Goal: Information Seeking & Learning: Learn about a topic

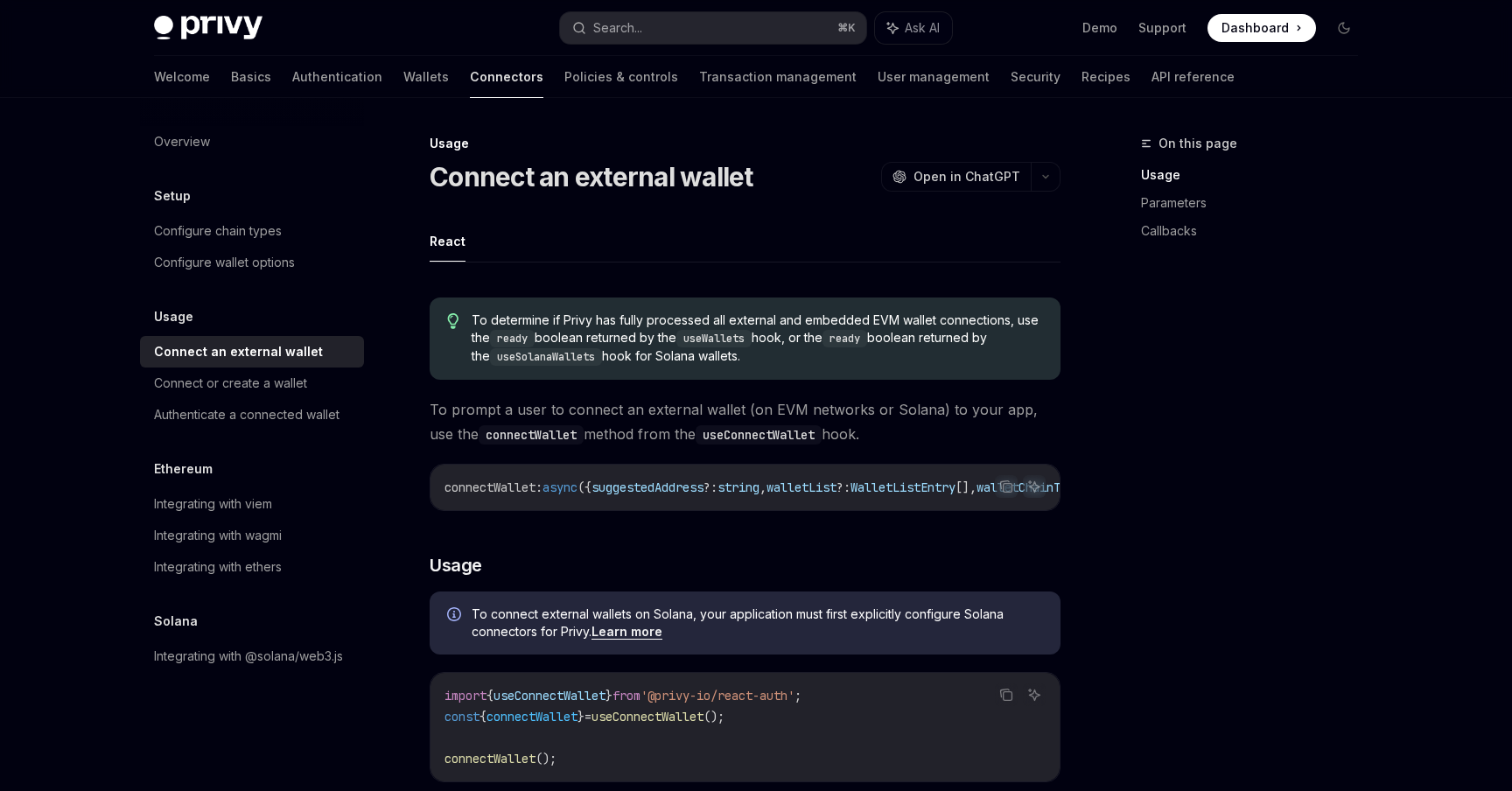
click at [221, 21] on img at bounding box center [208, 27] width 108 height 24
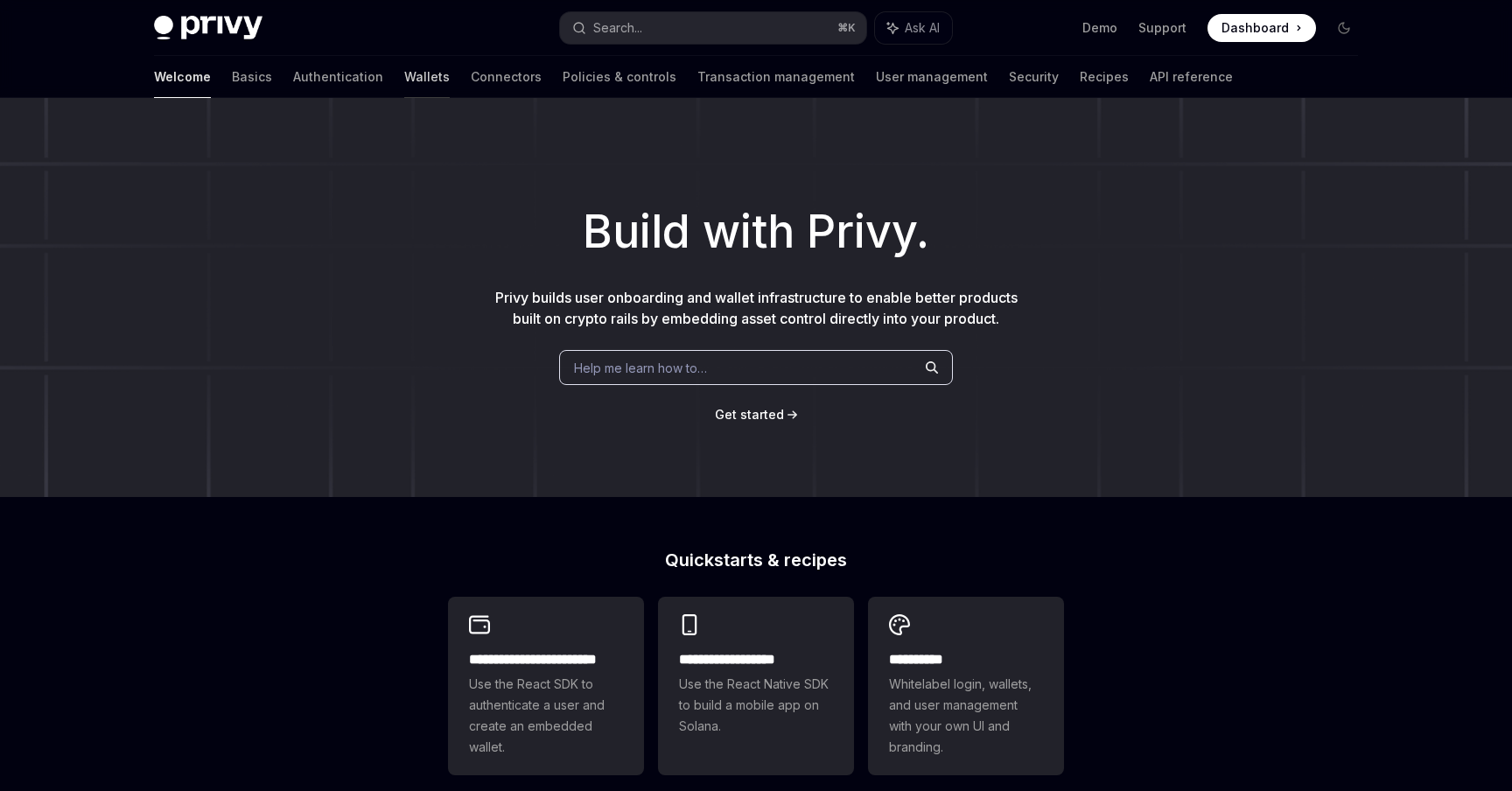
click at [404, 78] on link "Wallets" at bounding box center [426, 76] width 45 height 42
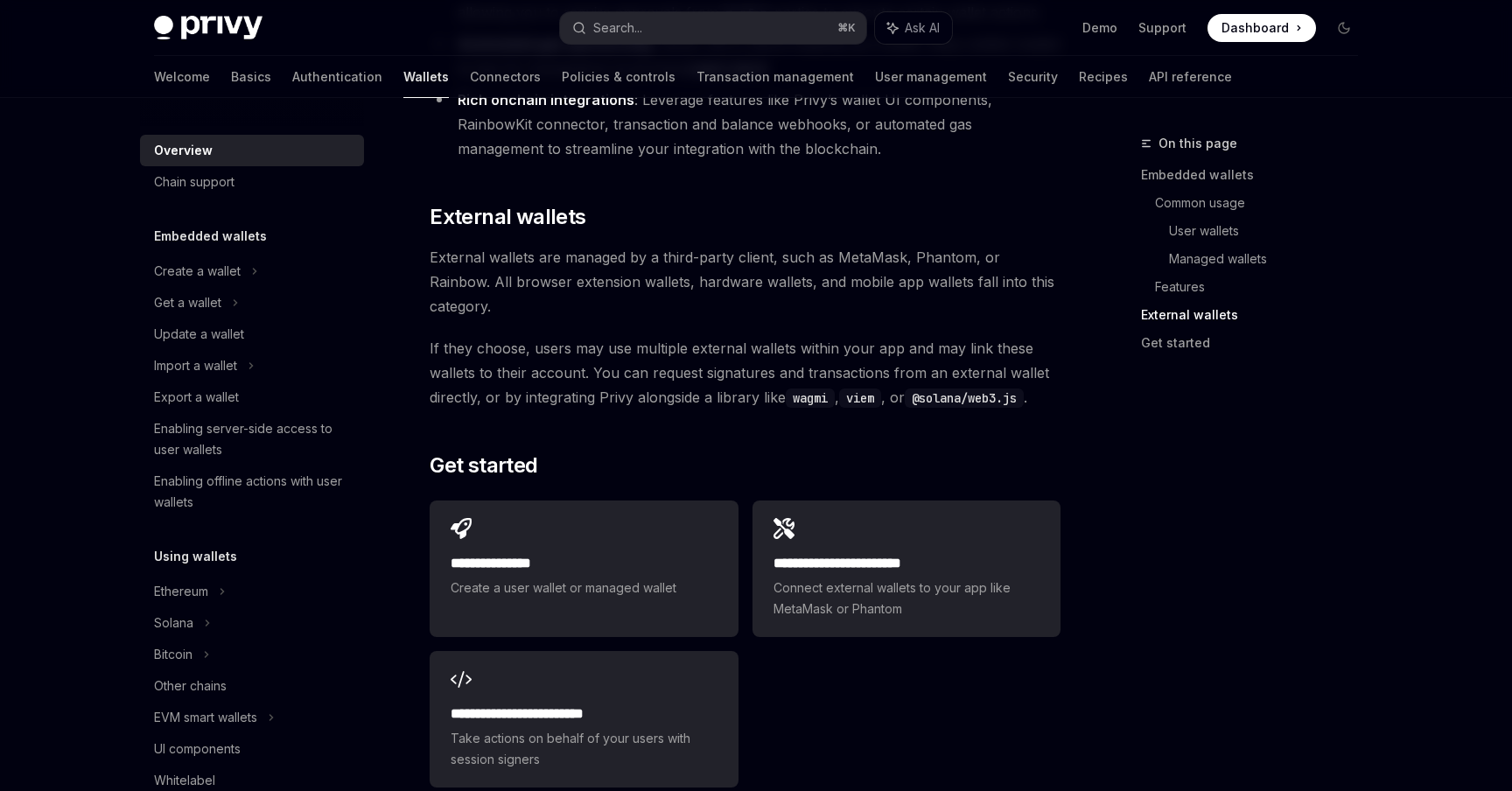
scroll to position [2528, 0]
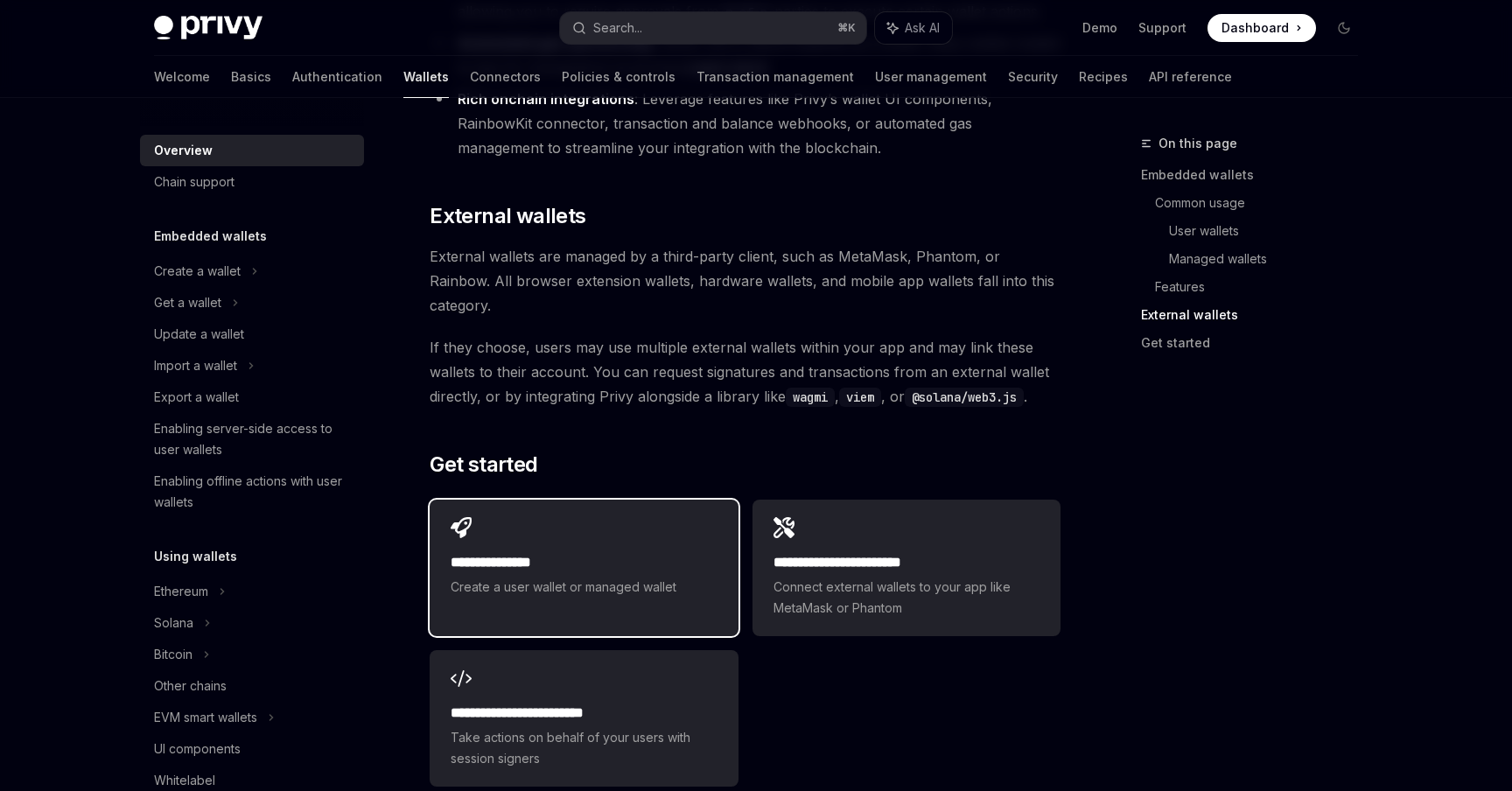
click at [541, 552] on h2 "**********" at bounding box center [583, 563] width 266 height 21
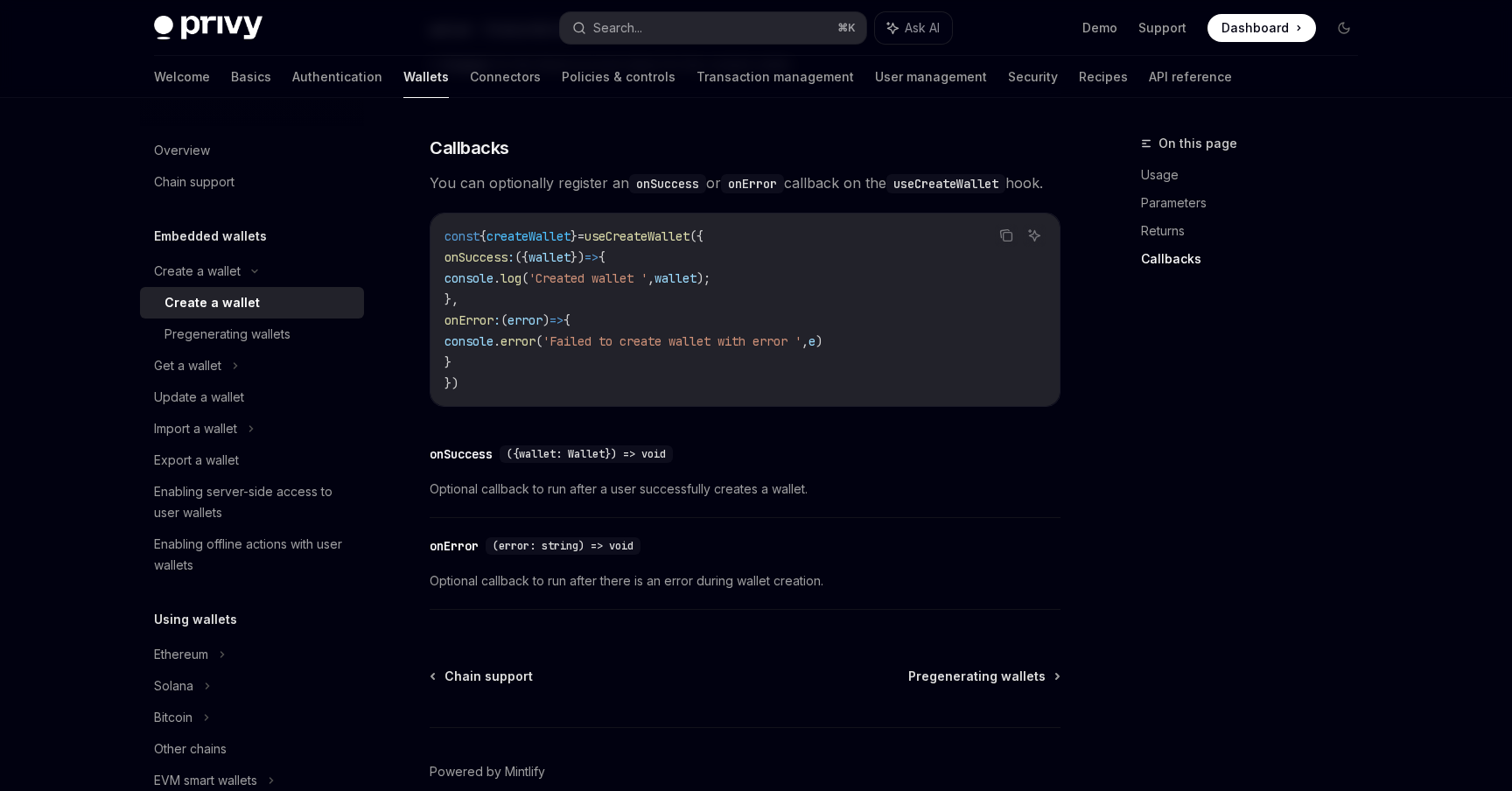
scroll to position [1301, 0]
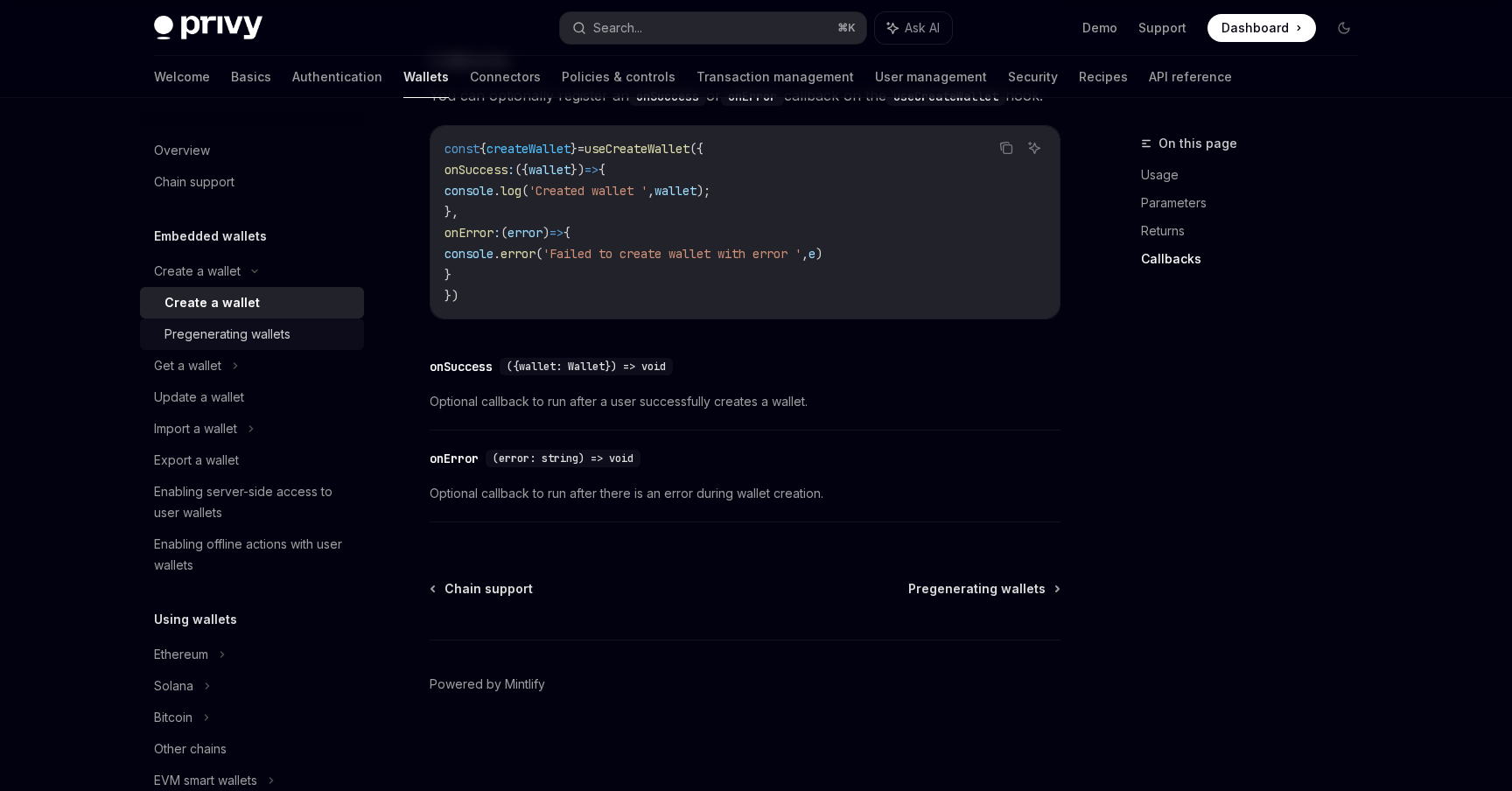
click at [213, 327] on div "Pregenerating wallets" at bounding box center [227, 335] width 126 height 21
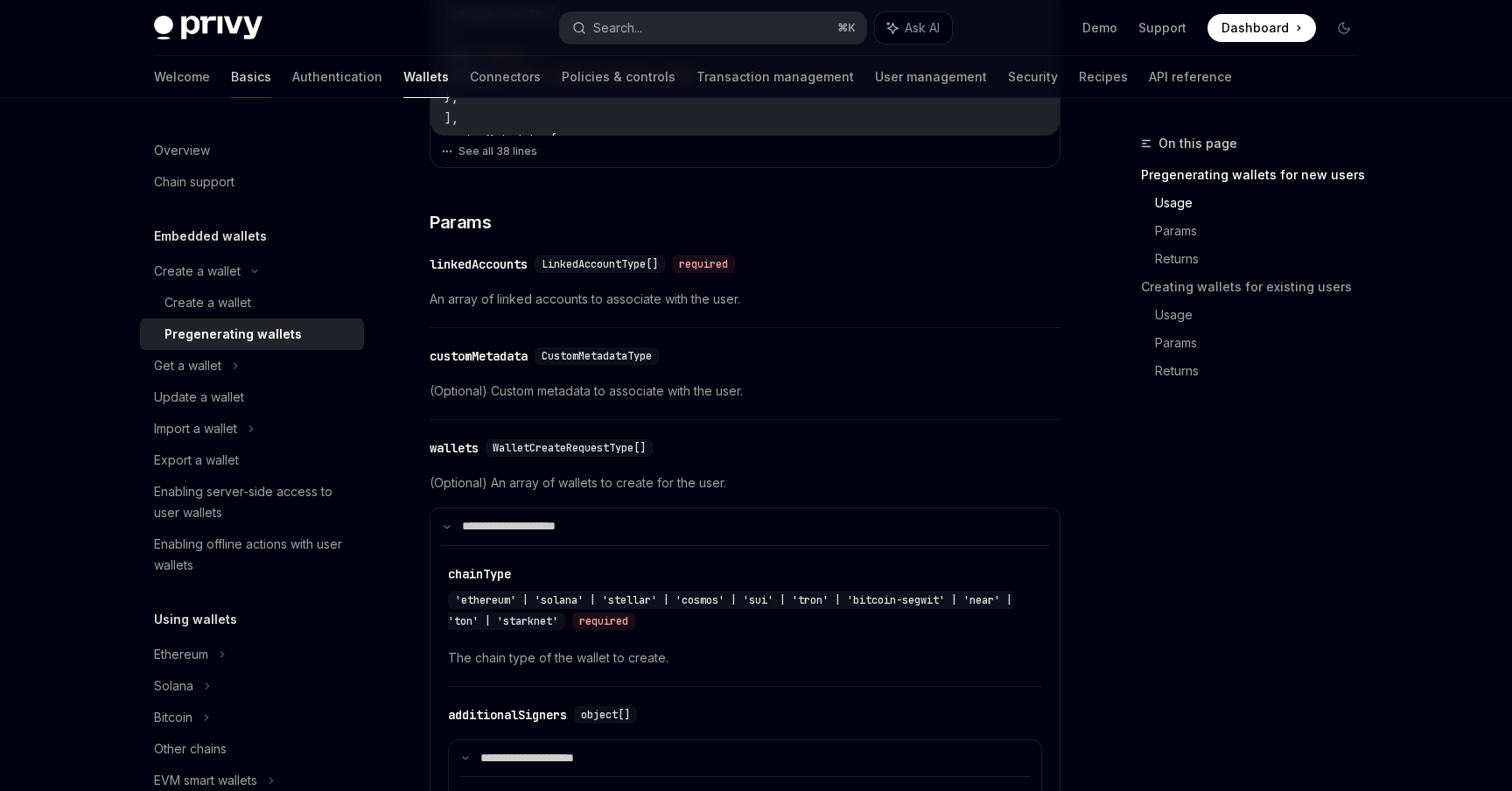
click at [231, 70] on link "Basics" at bounding box center [251, 76] width 41 height 42
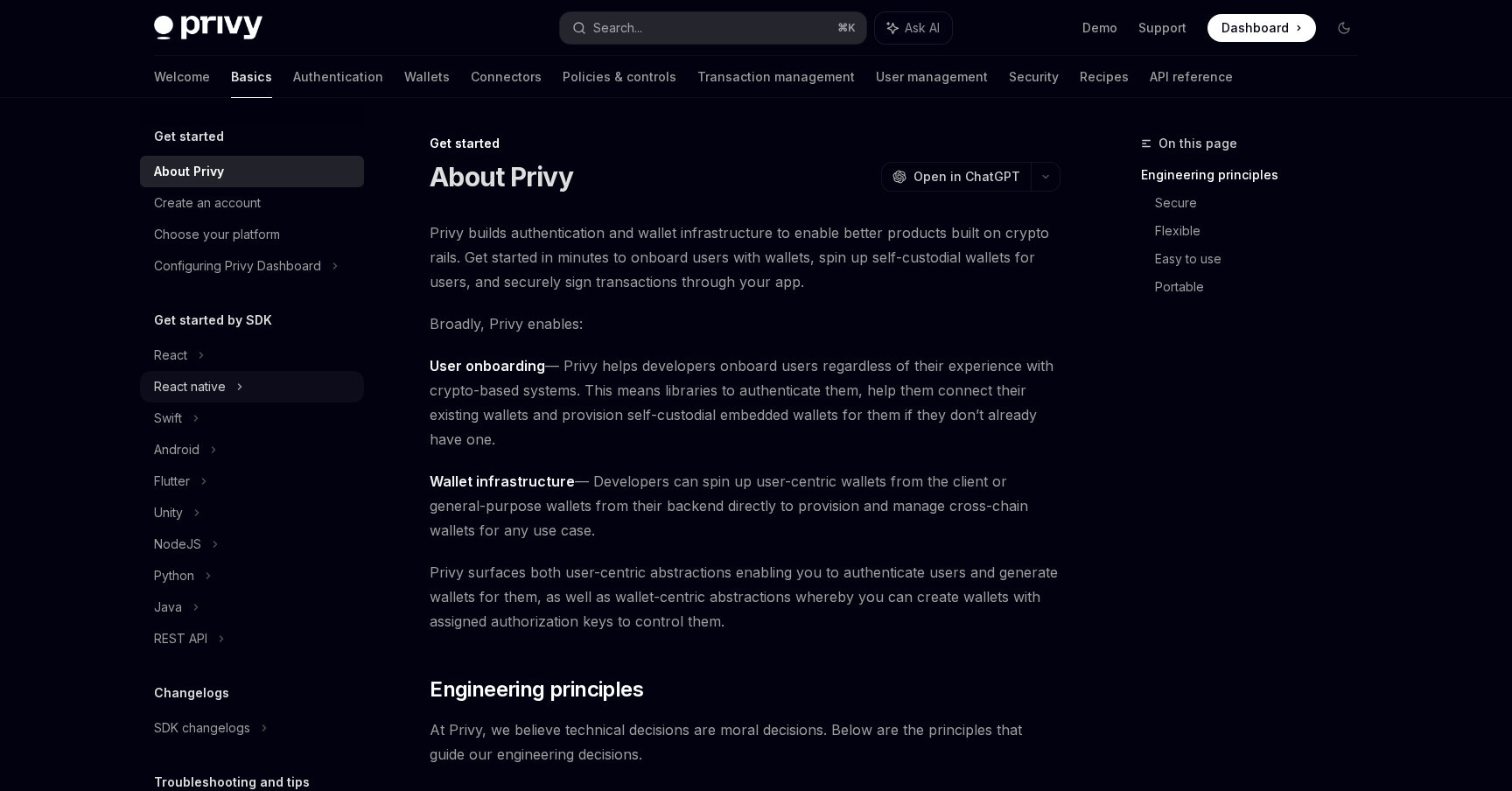
click at [218, 378] on div "React native" at bounding box center [189, 387] width 72 height 21
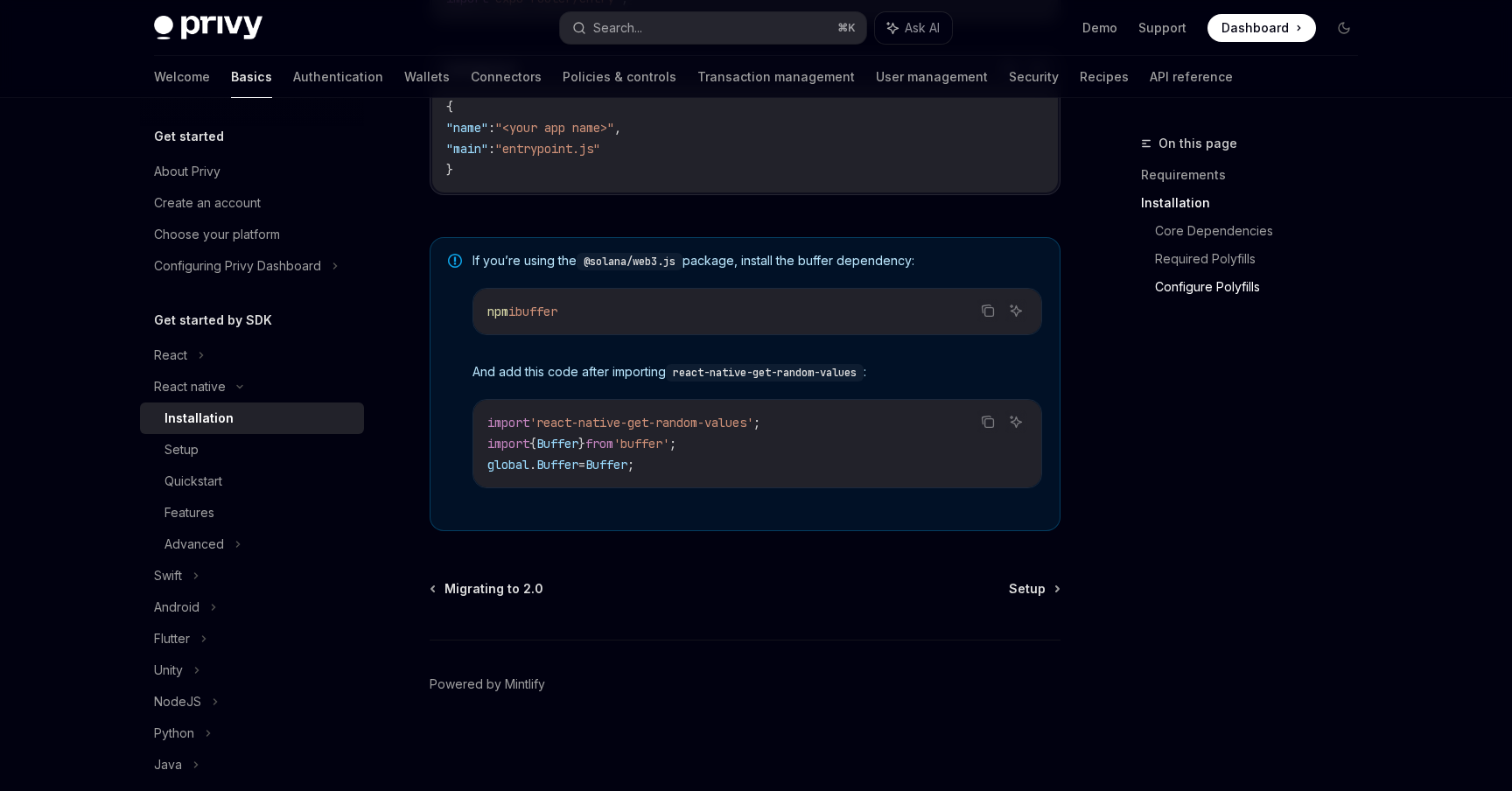
scroll to position [1207, 0]
click at [258, 447] on div "Setup" at bounding box center [258, 450] width 189 height 21
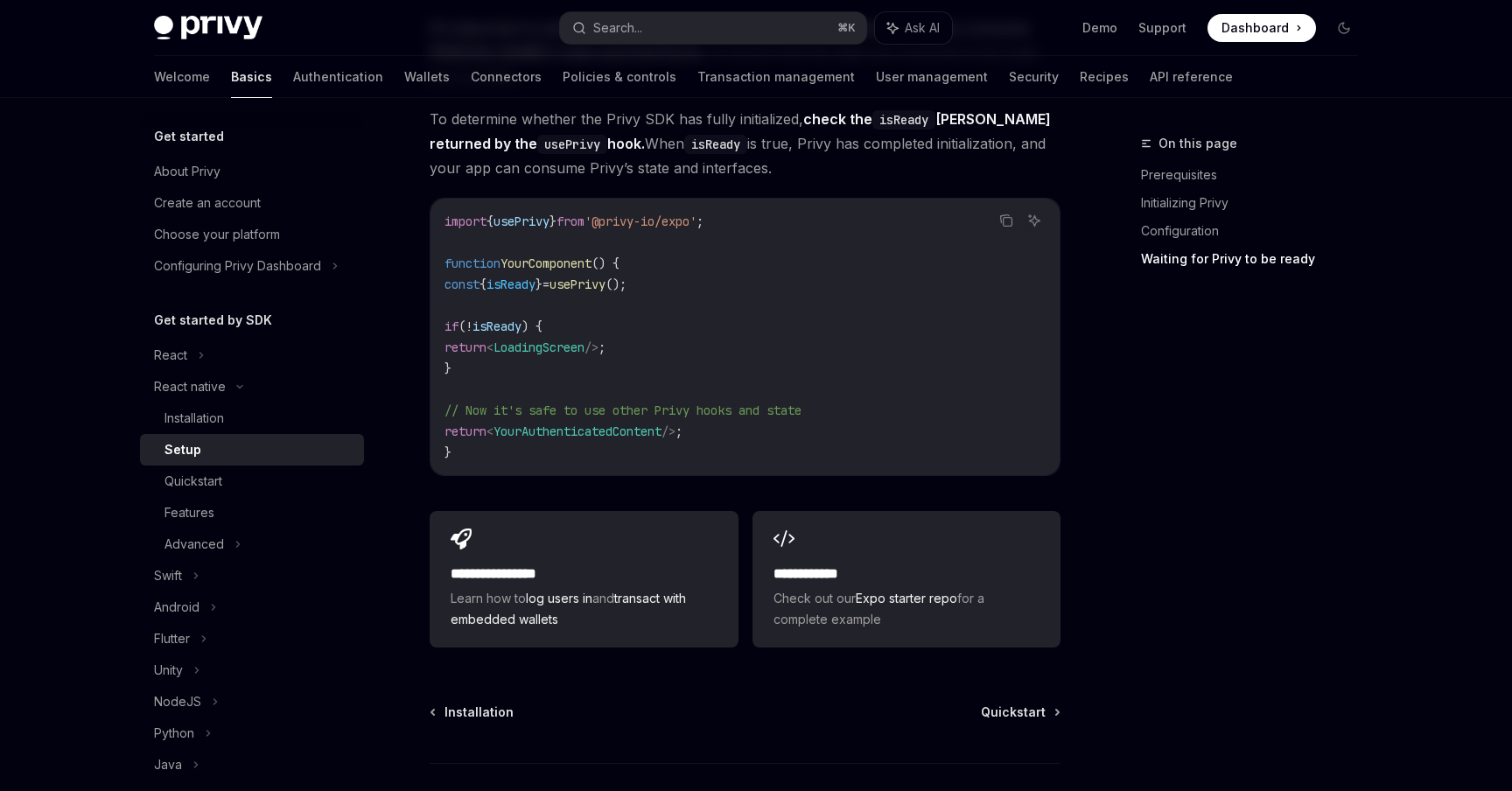
scroll to position [1503, 0]
click at [276, 488] on div "Quickstart" at bounding box center [258, 482] width 189 height 21
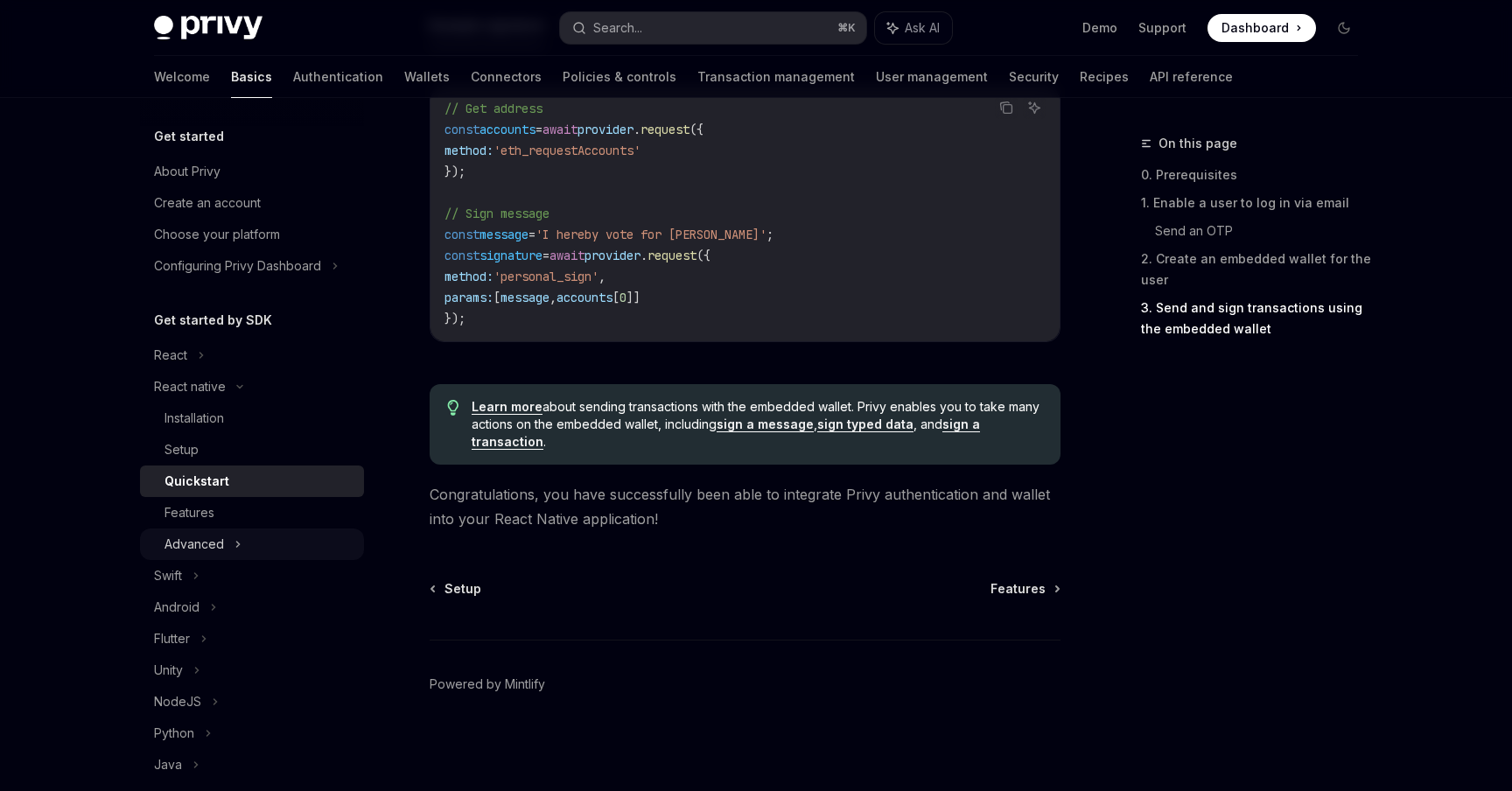
scroll to position [42, 0]
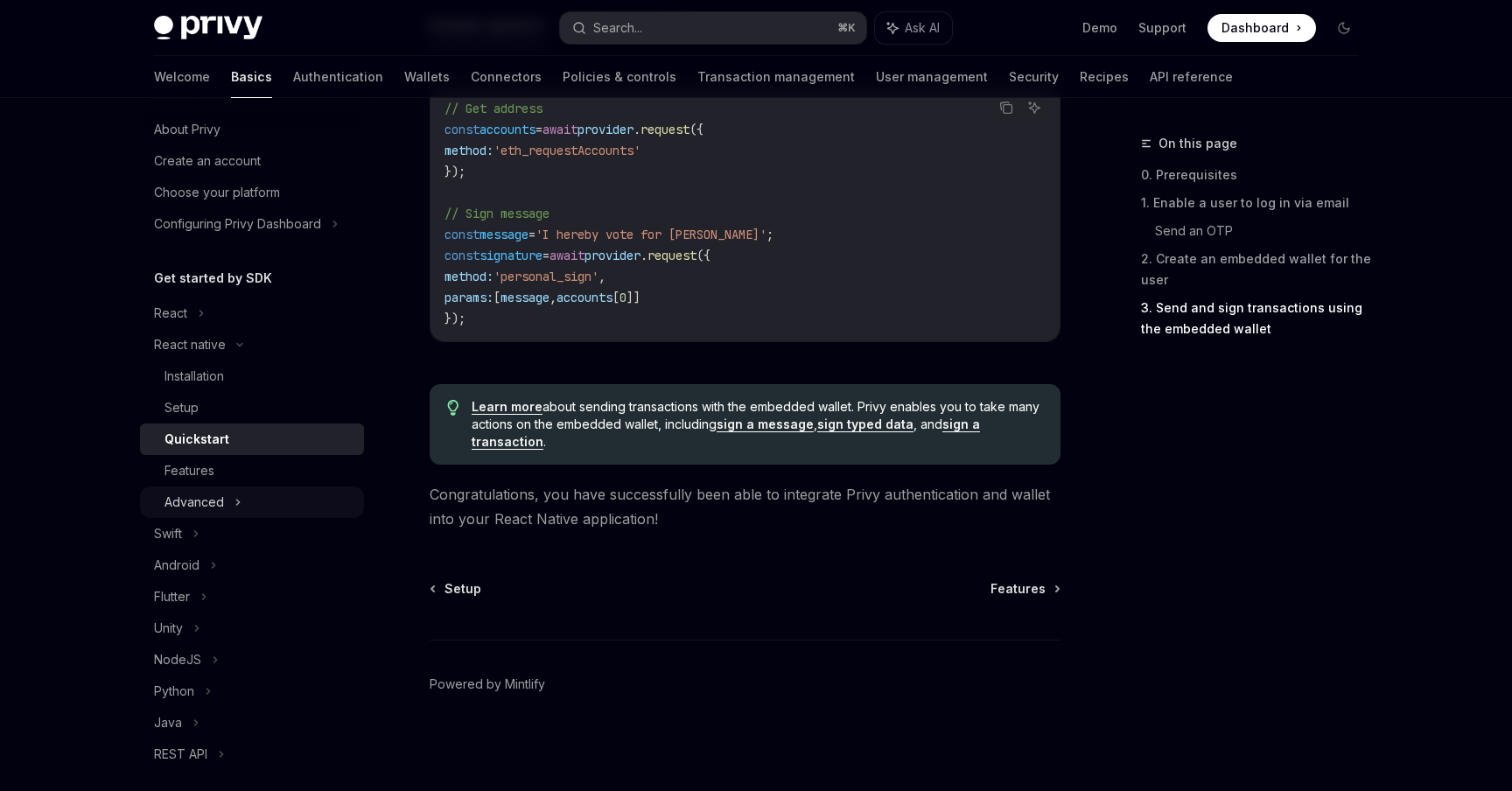
click at [219, 511] on div "Advanced" at bounding box center [194, 503] width 60 height 21
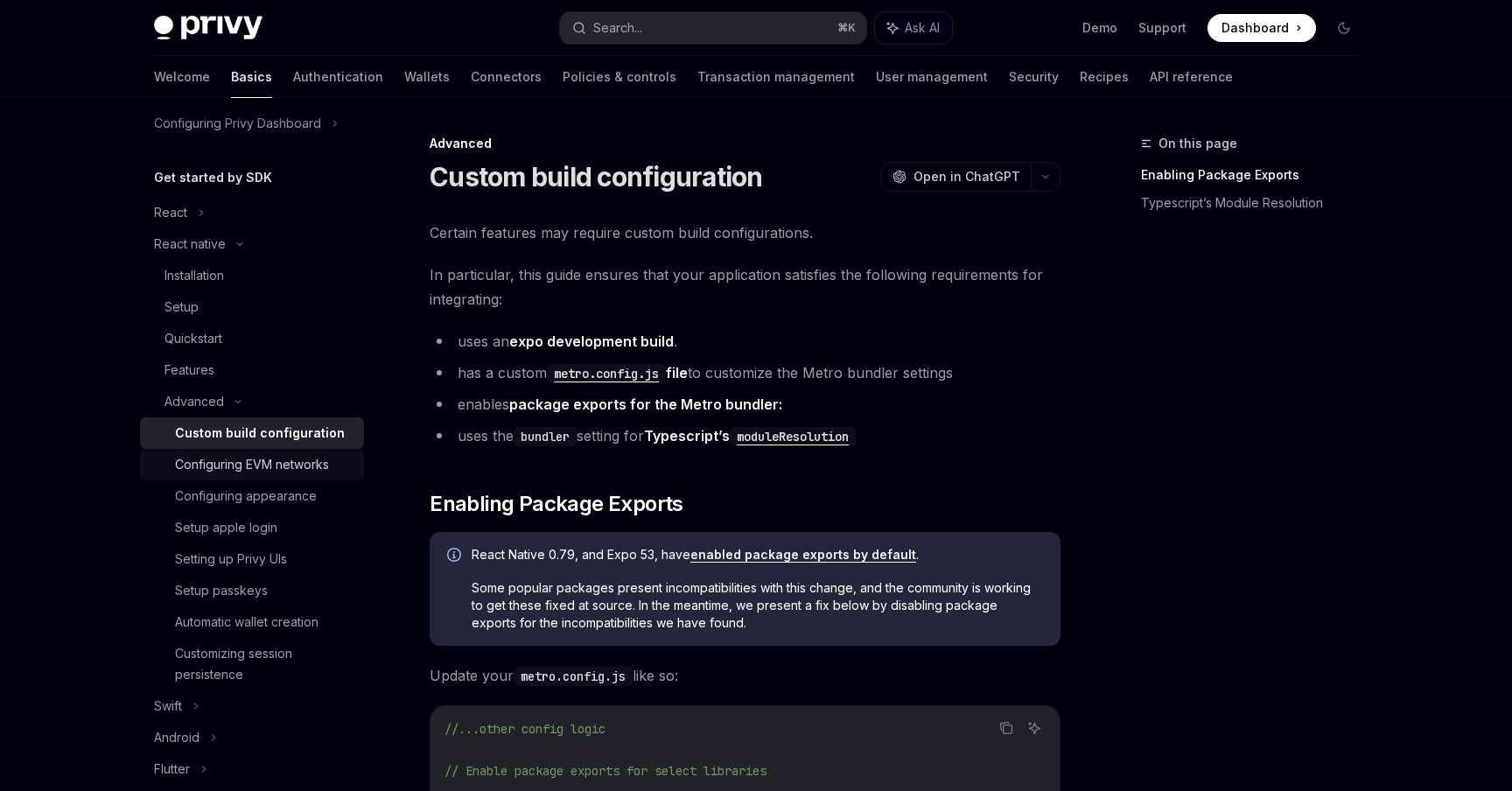
scroll to position [143, 0]
click at [264, 472] on div "Configuring EVM networks" at bounding box center [251, 464] width 154 height 21
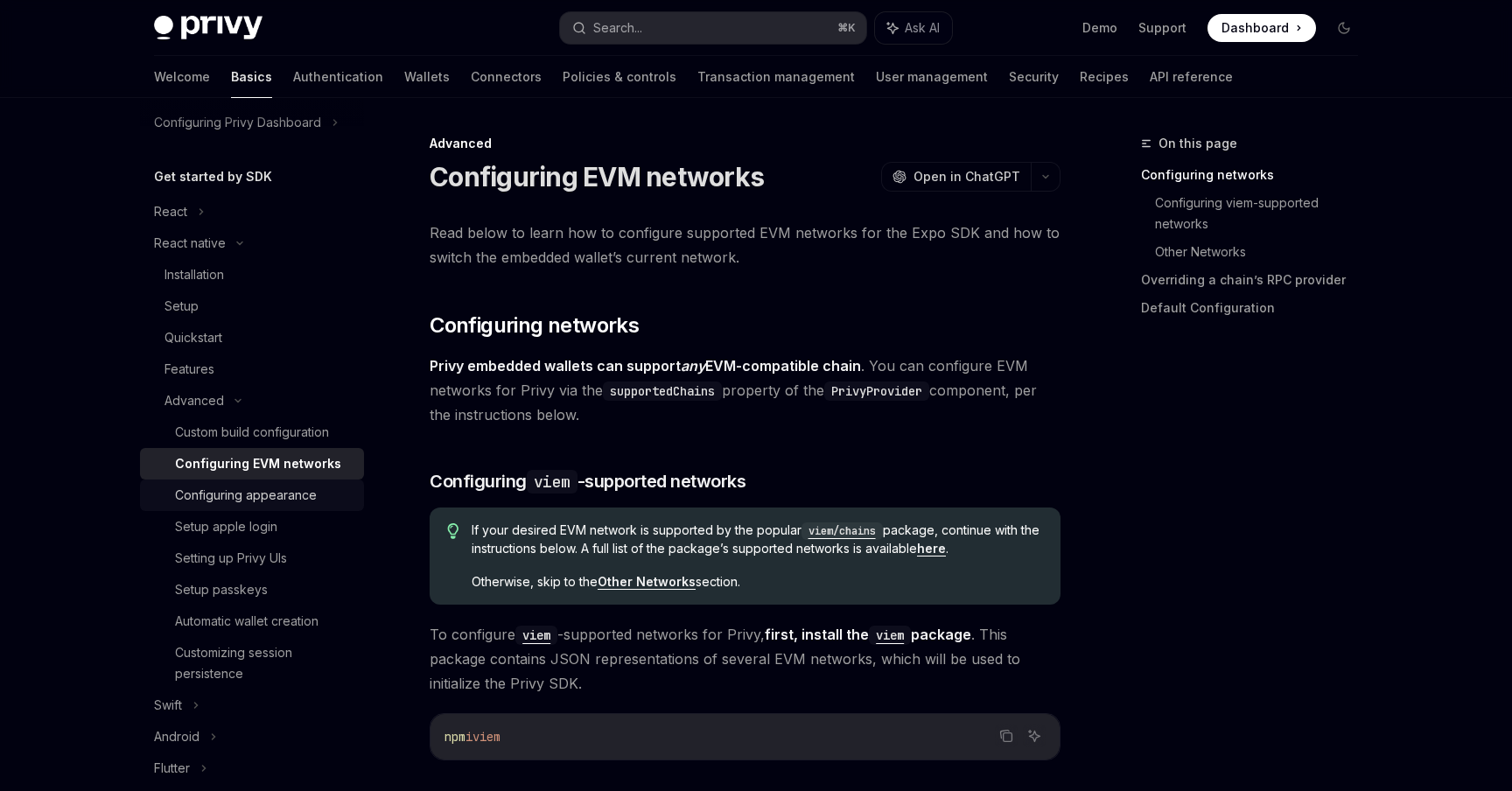
click at [292, 492] on div "Configuring appearance" at bounding box center [246, 495] width 142 height 21
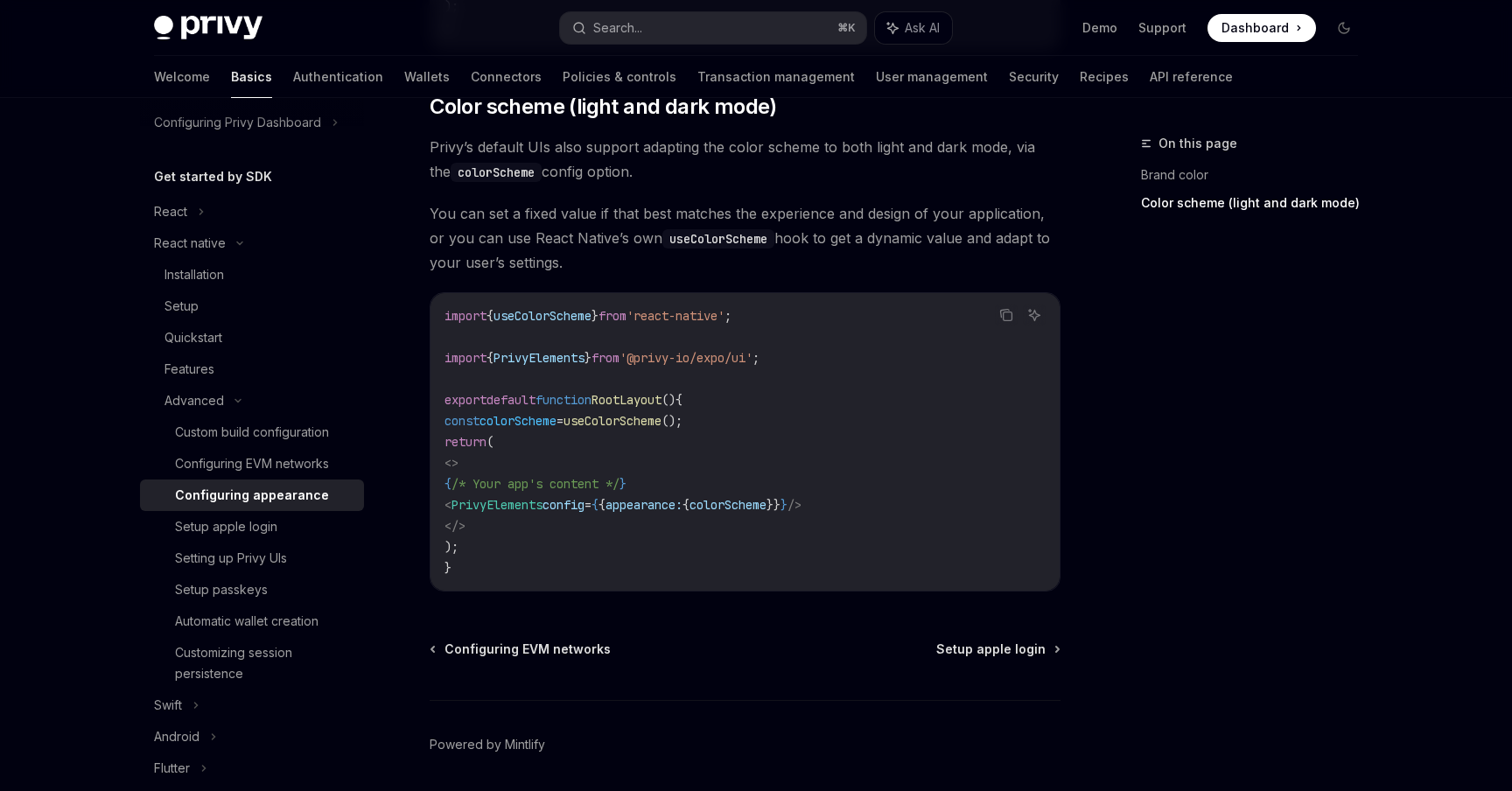
scroll to position [732, 0]
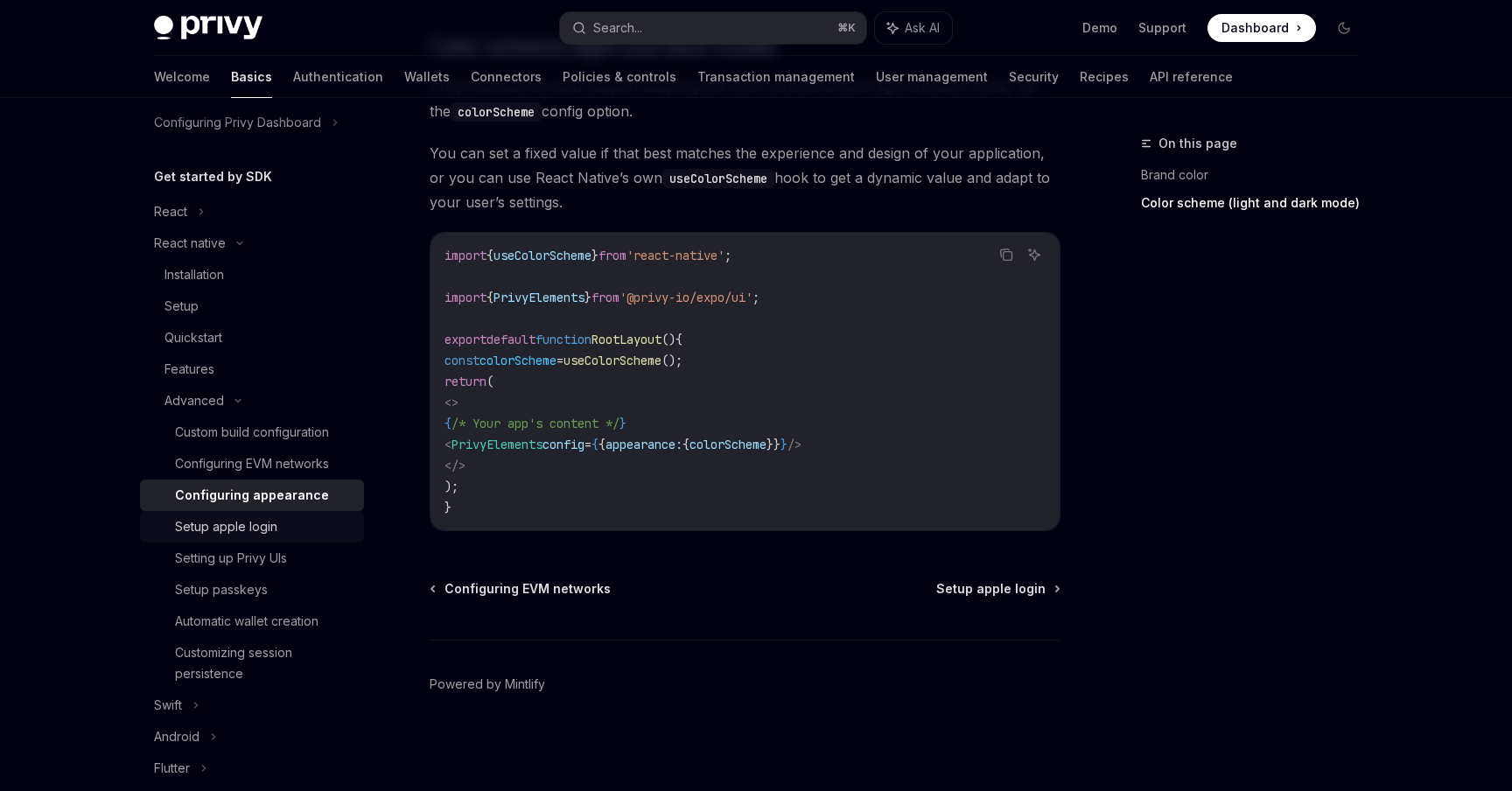
click at [247, 520] on div "Setup apple login" at bounding box center [226, 527] width 102 height 21
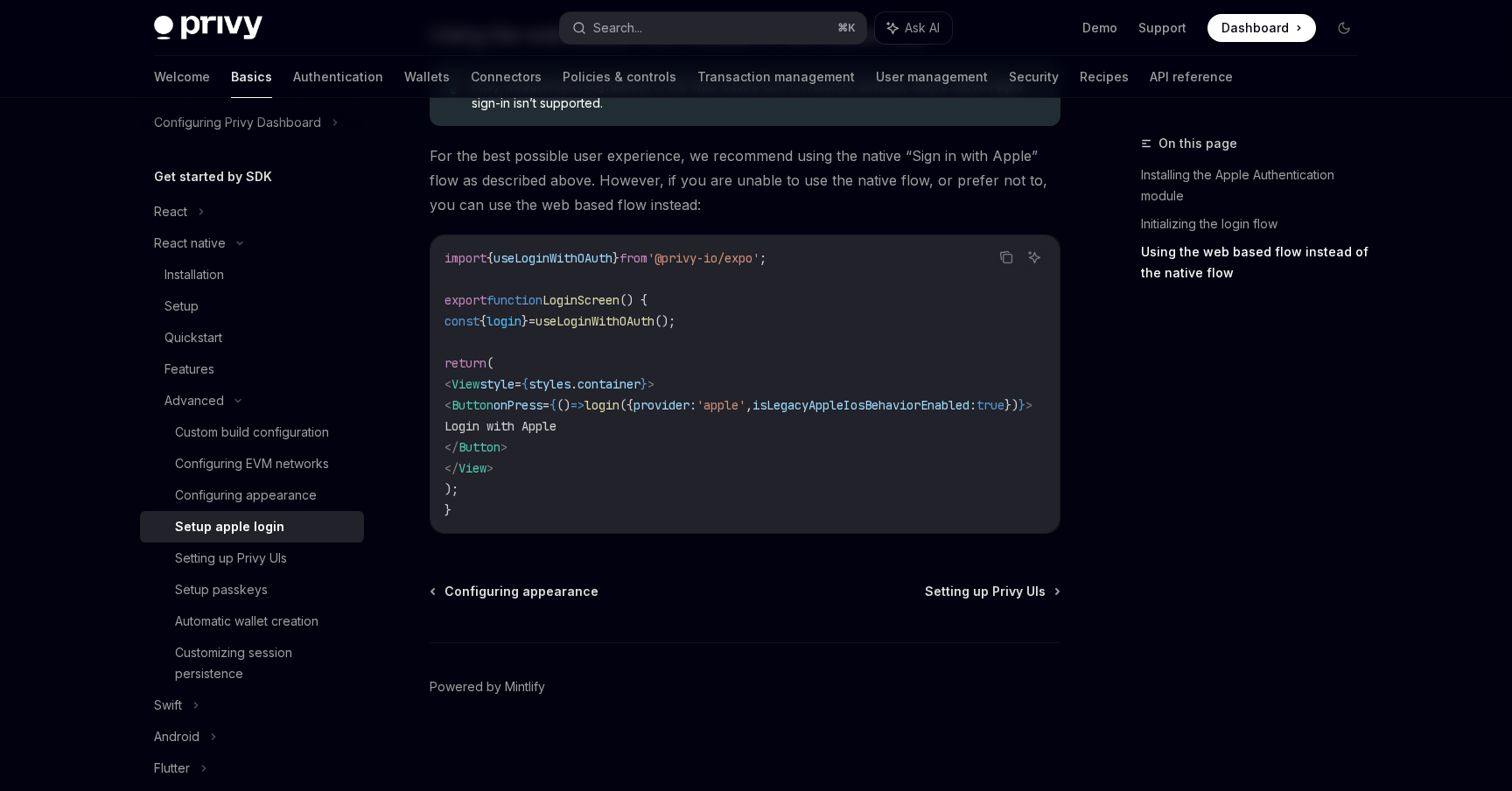
scroll to position [1402, 0]
click at [262, 565] on div "Setting up Privy UIs" at bounding box center [231, 558] width 112 height 21
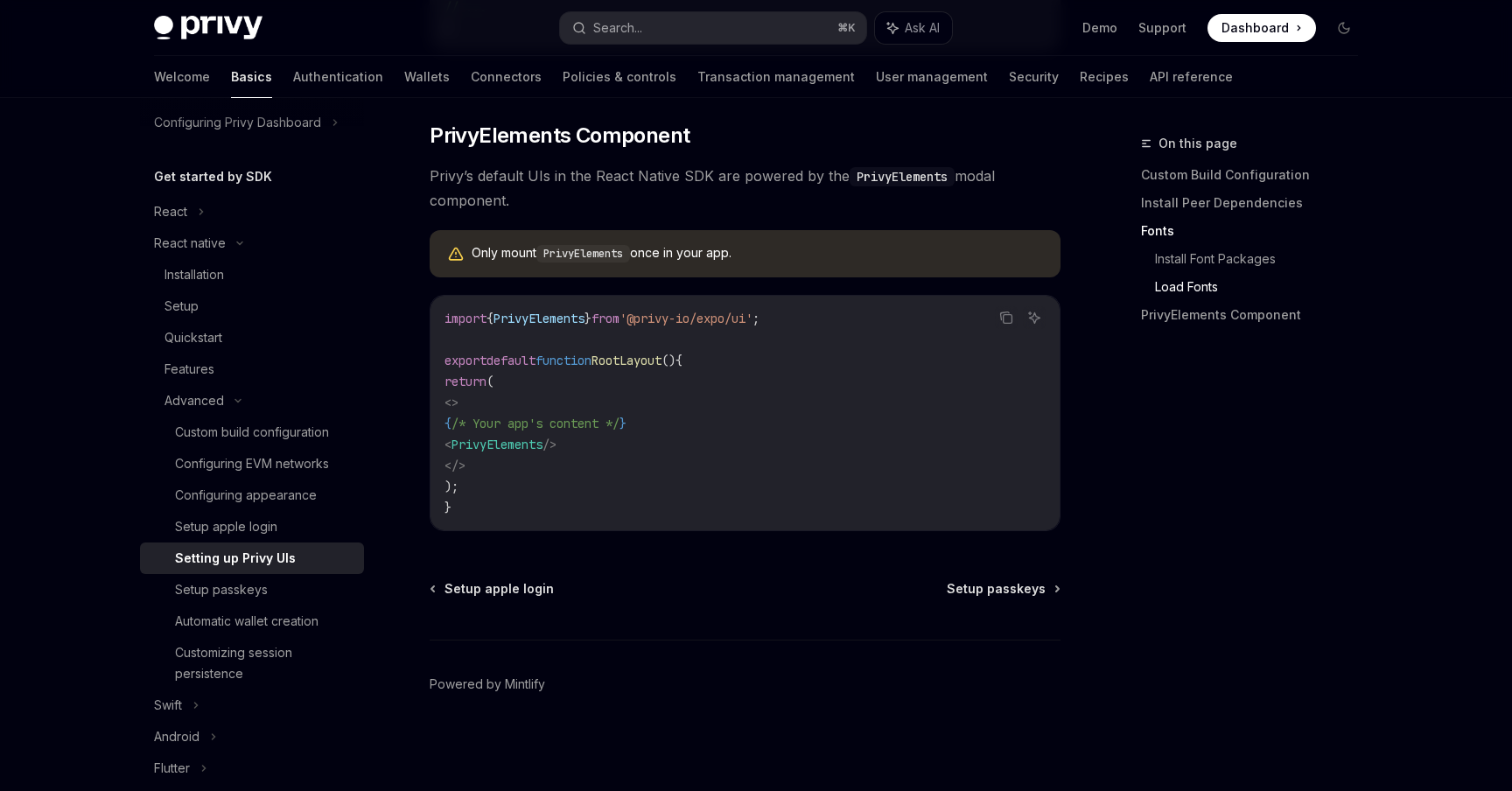
scroll to position [1274, 0]
click at [263, 588] on div "Setup passkeys" at bounding box center [221, 590] width 93 height 21
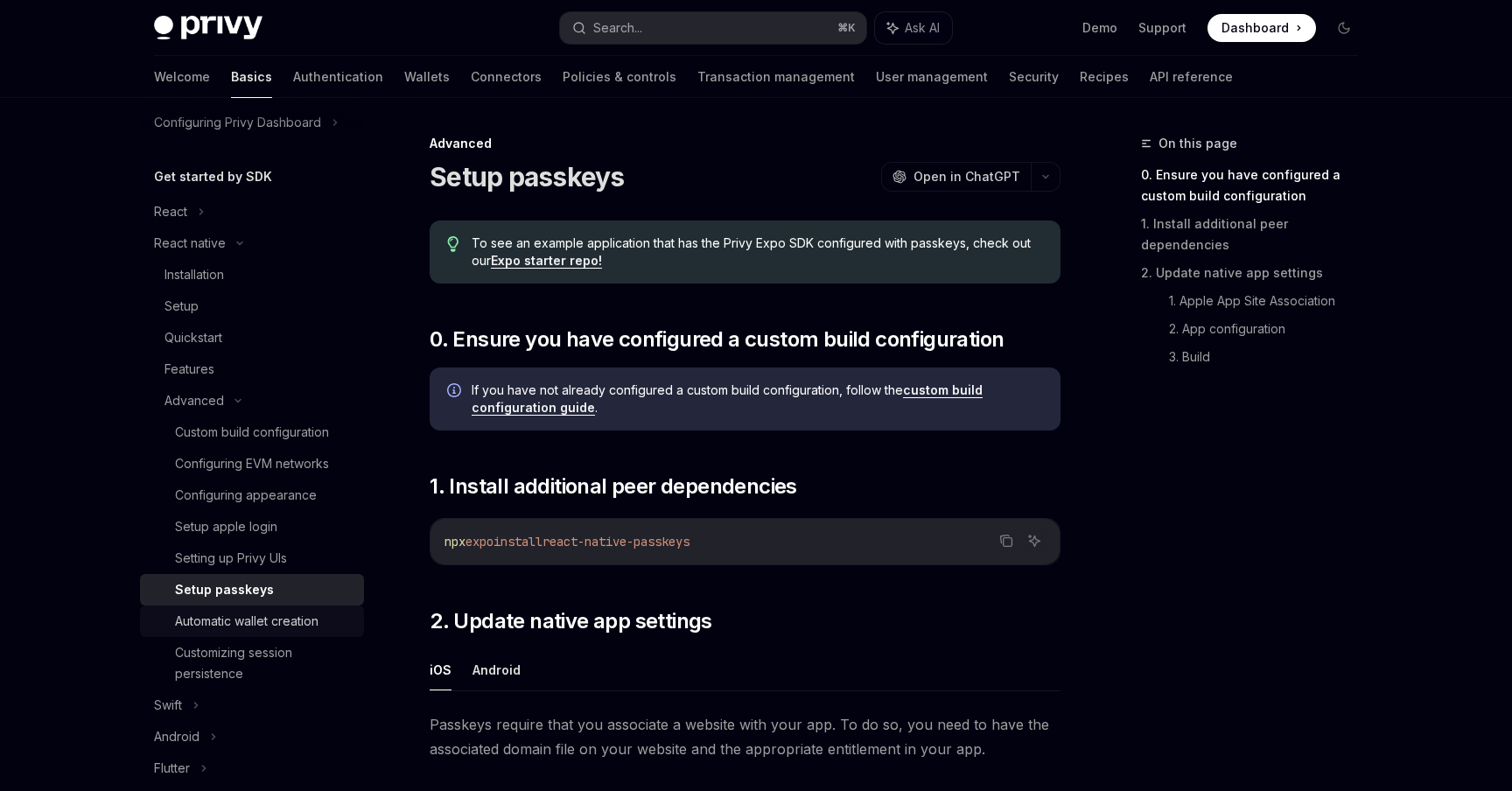
click at [276, 621] on div "Automatic wallet creation" at bounding box center [247, 622] width 143 height 21
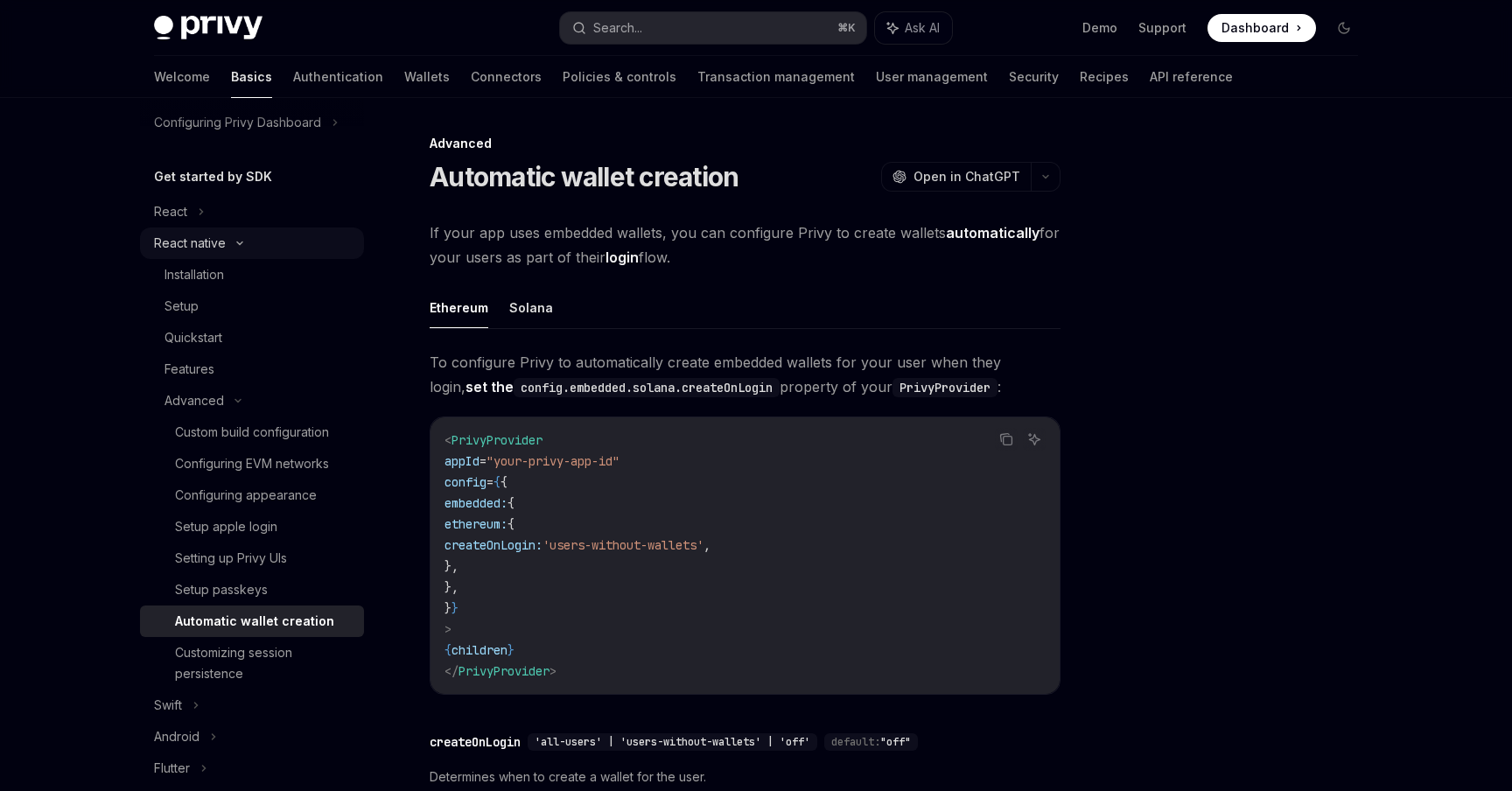
click at [207, 242] on div "React native" at bounding box center [189, 244] width 72 height 21
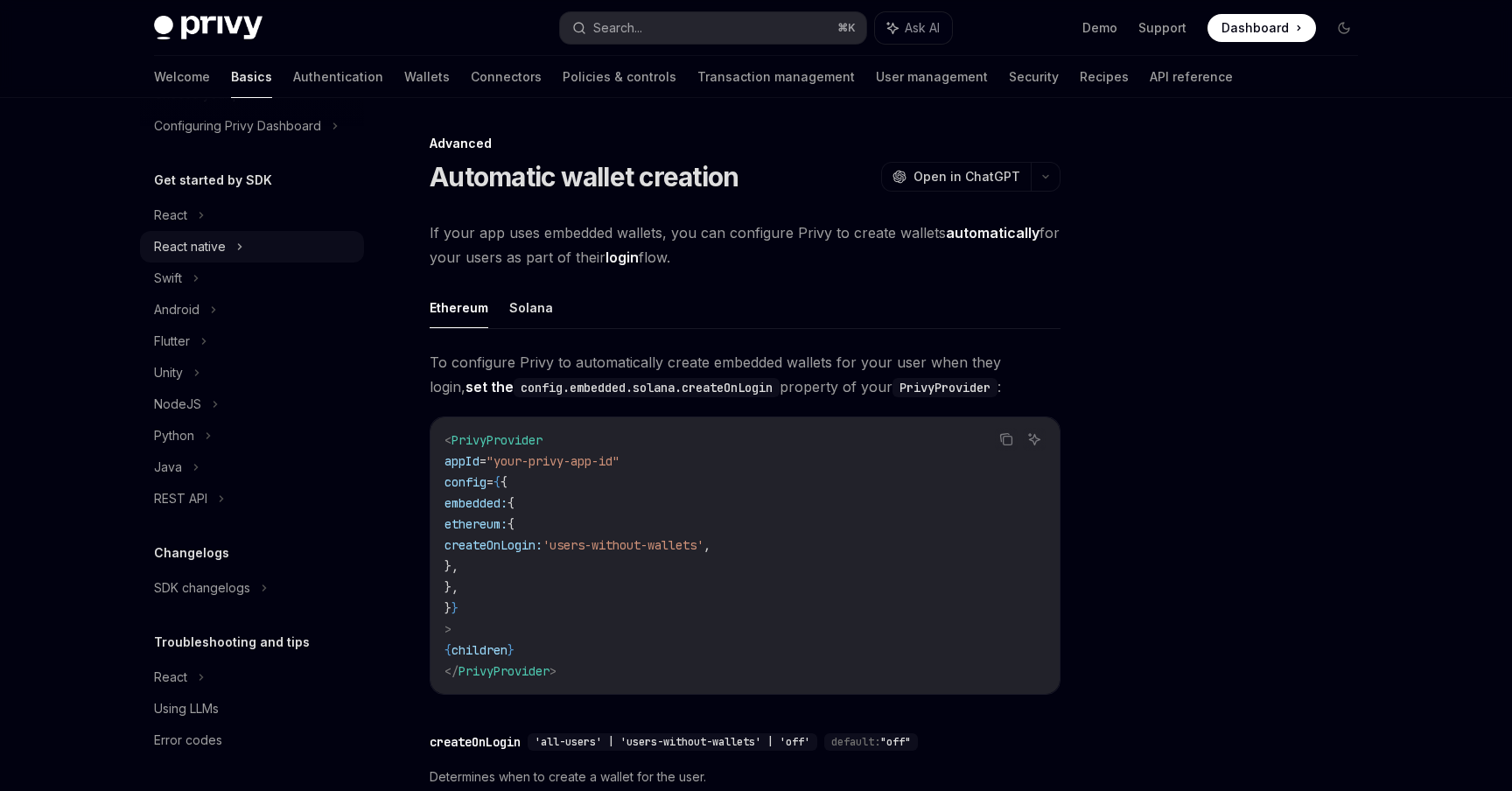
click at [207, 236] on div "React native" at bounding box center [189, 247] width 72 height 21
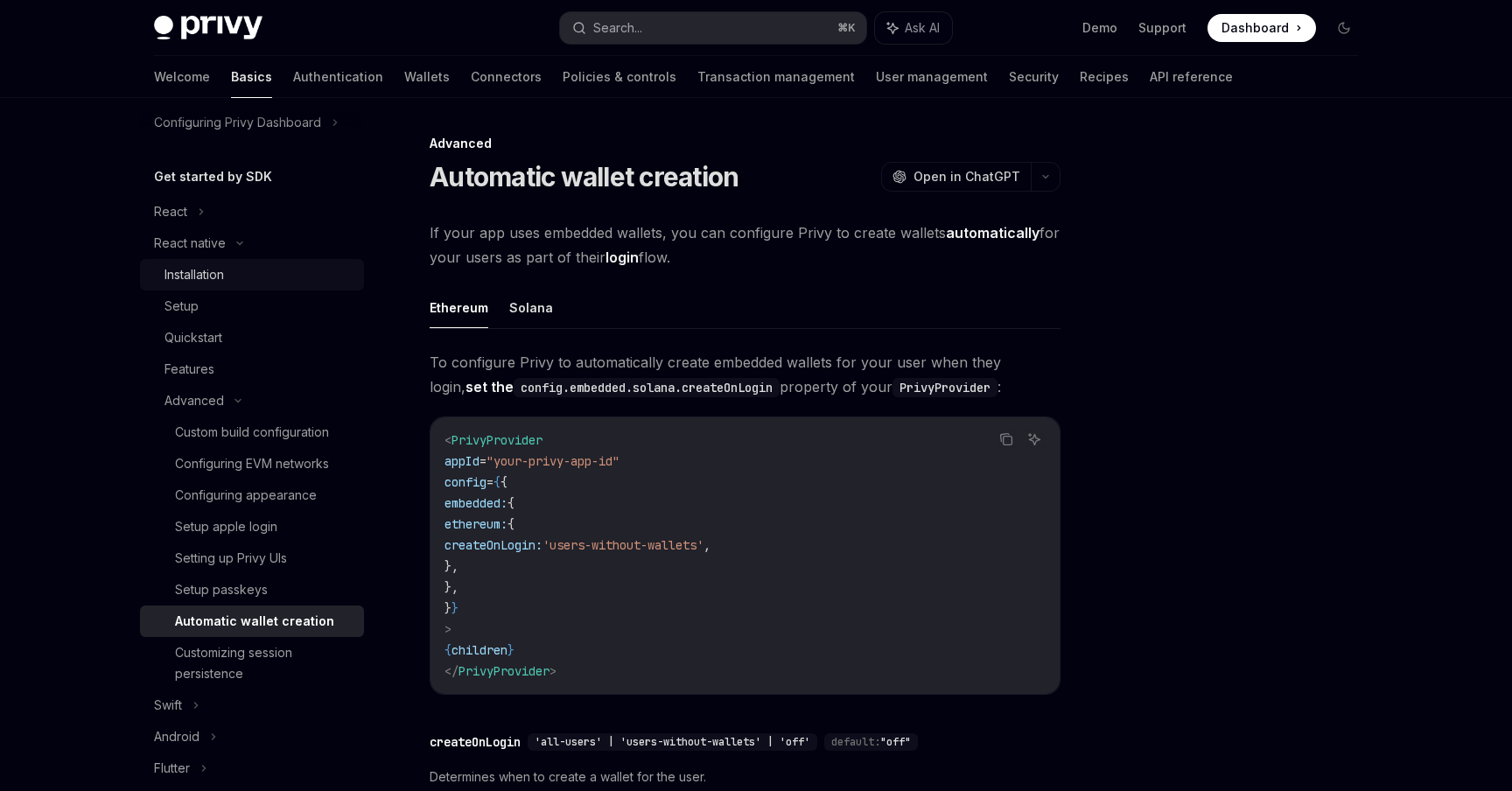
click at [207, 276] on div "Installation" at bounding box center [194, 275] width 60 height 21
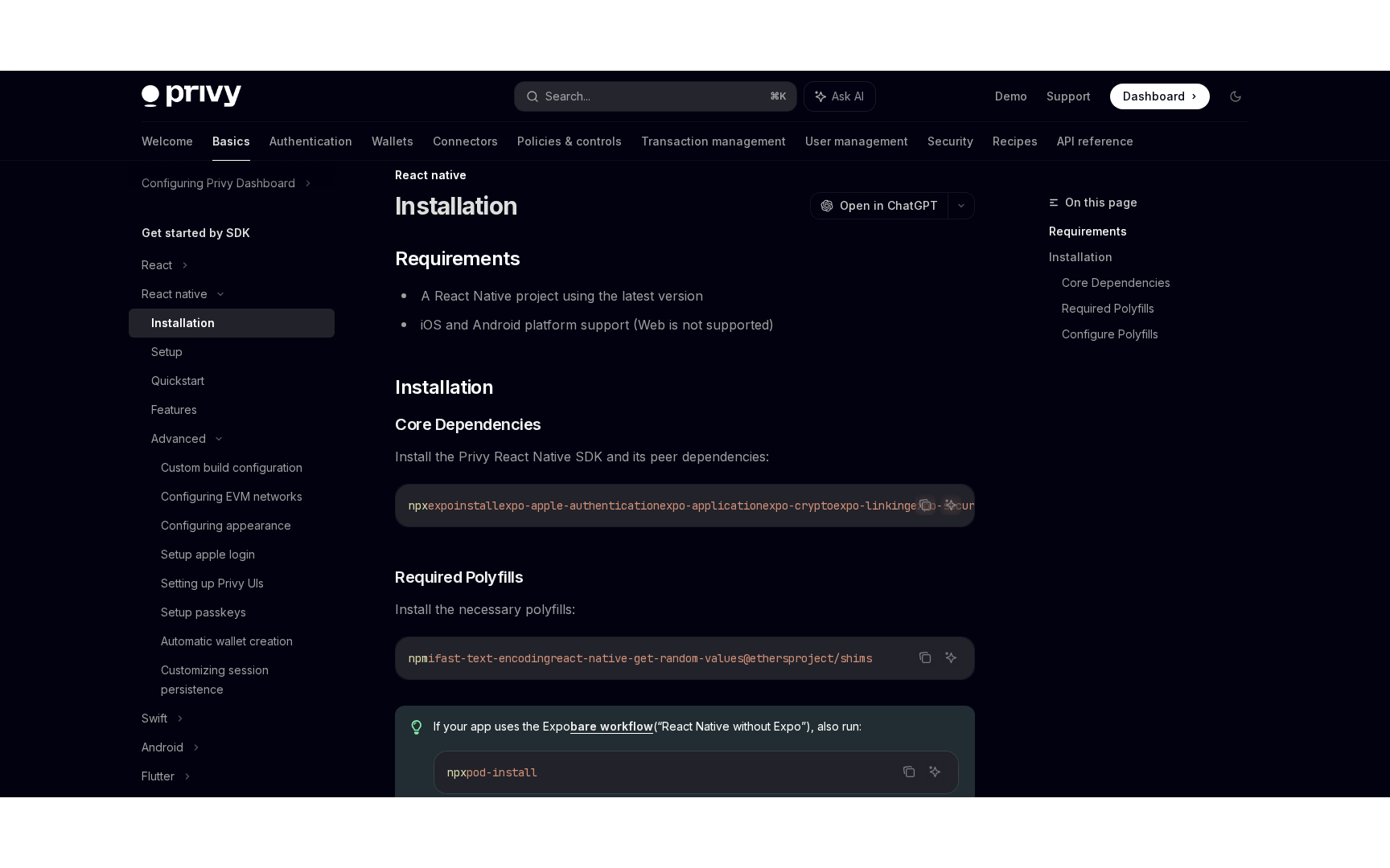
scroll to position [46, 0]
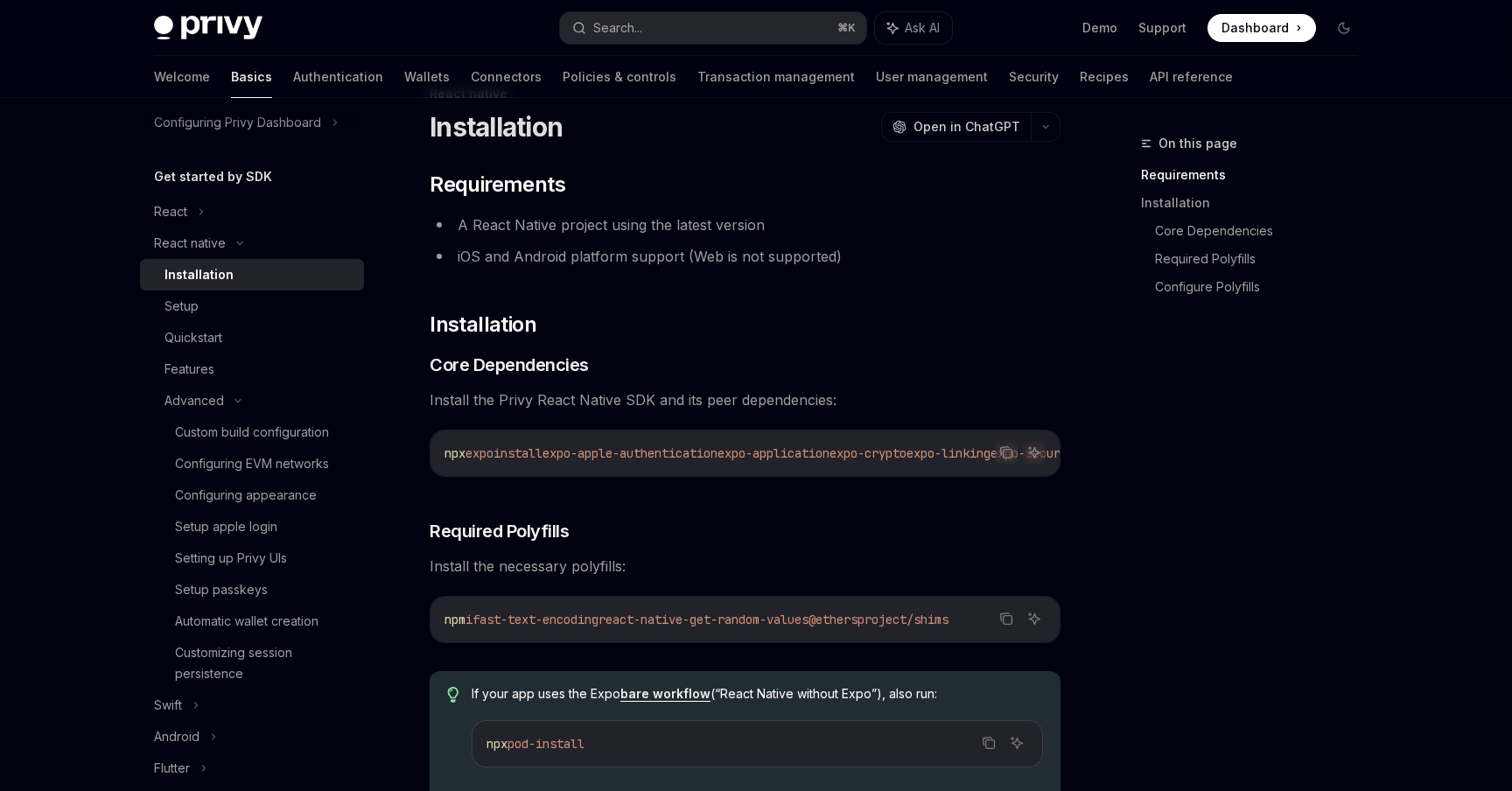
type textarea "*"
